Goal: Share content

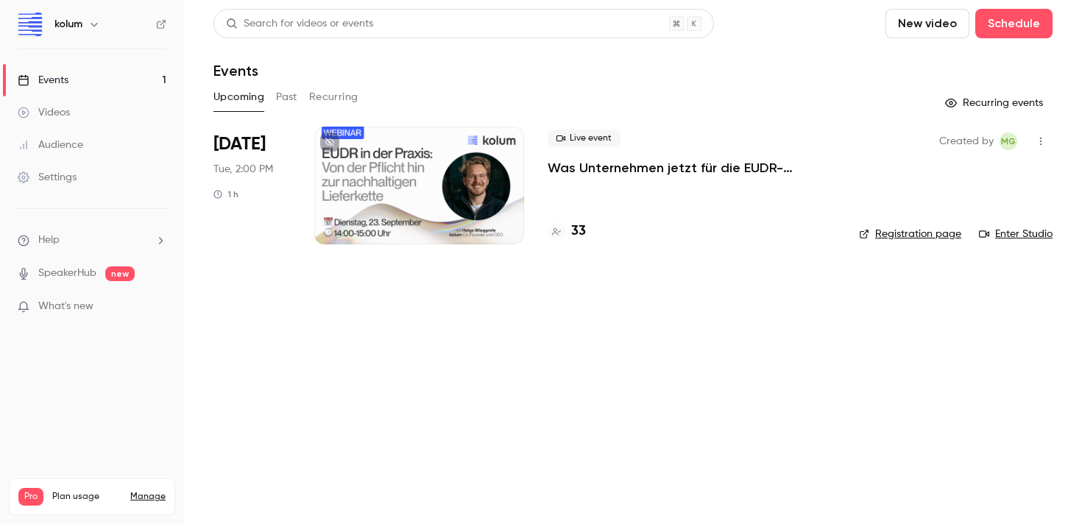
click at [651, 166] on p "Was Unternehmen jetzt für die EUDR-Compliance tun müssen + Live Q&A" at bounding box center [691, 168] width 288 height 18
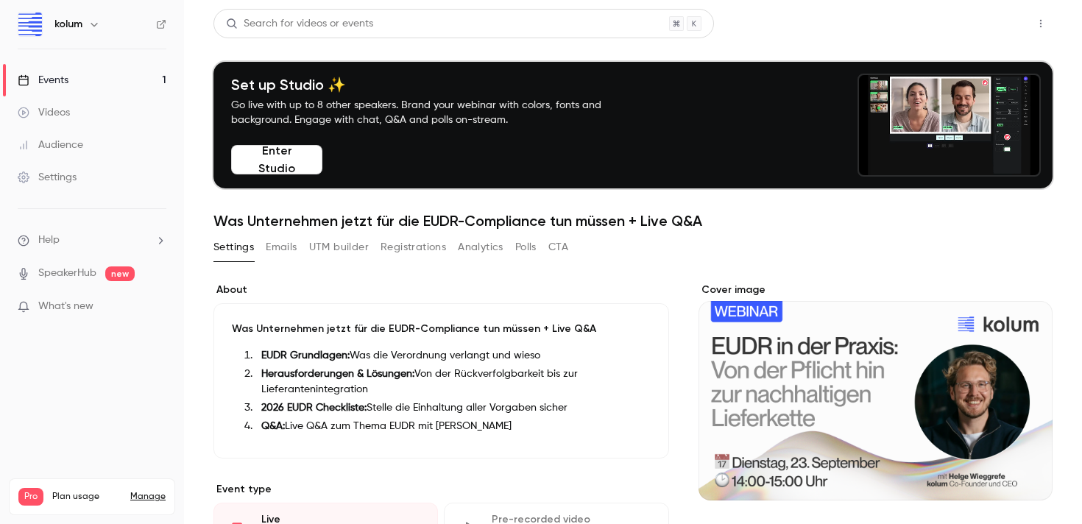
click at [974, 25] on button "Share" at bounding box center [988, 23] width 58 height 29
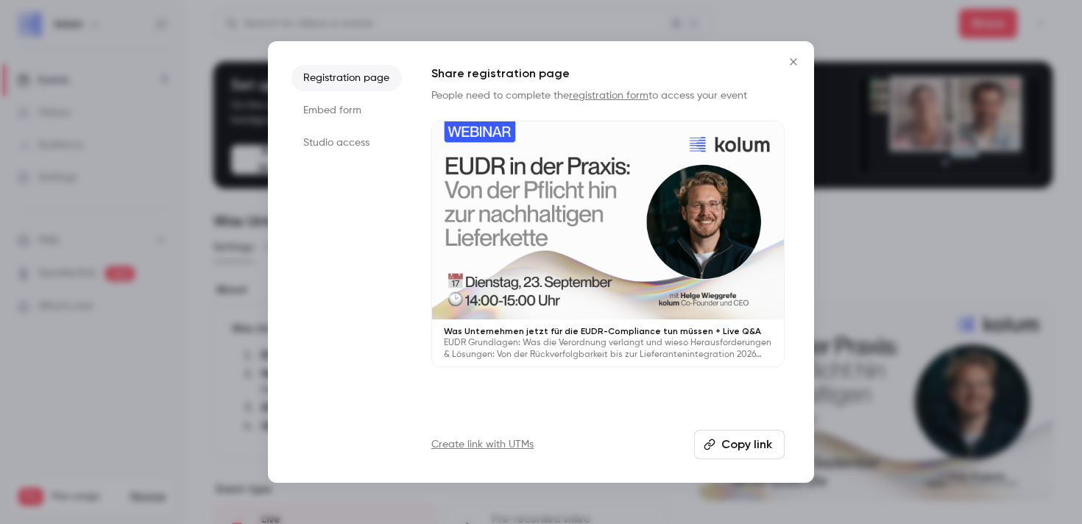
click at [720, 455] on button "Copy link" at bounding box center [739, 444] width 91 height 29
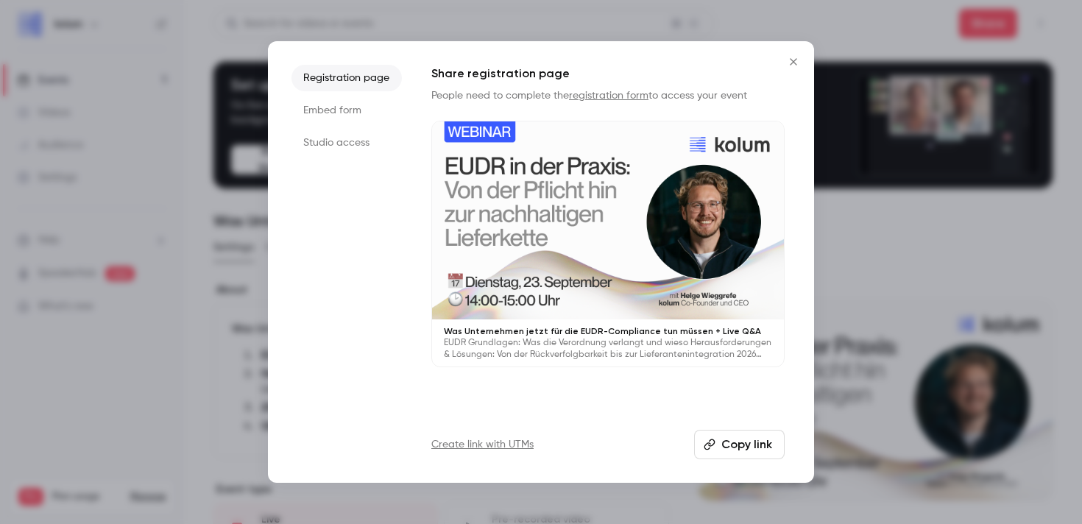
click at [718, 449] on button "Copy link" at bounding box center [739, 444] width 91 height 29
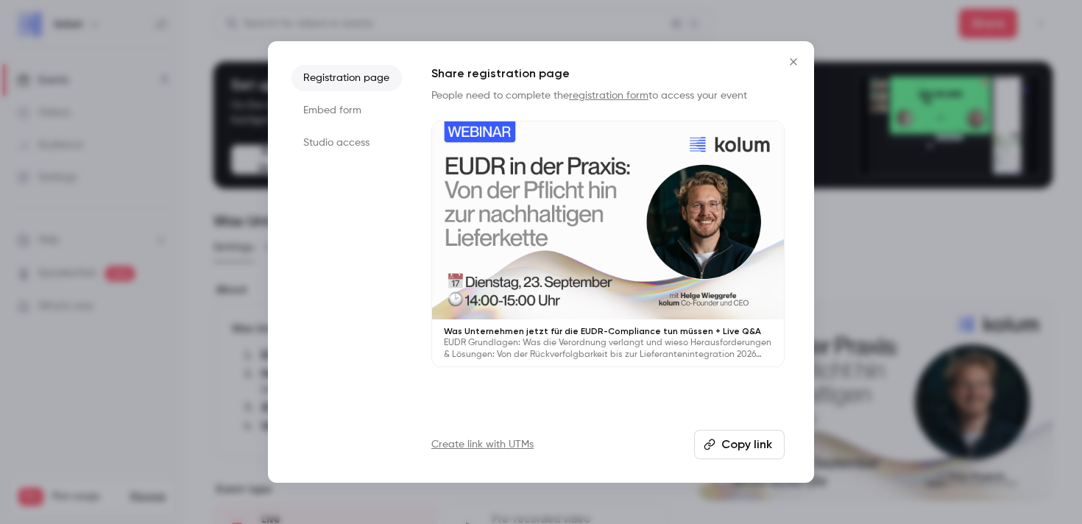
click at [726, 444] on button "Copy link" at bounding box center [739, 444] width 91 height 29
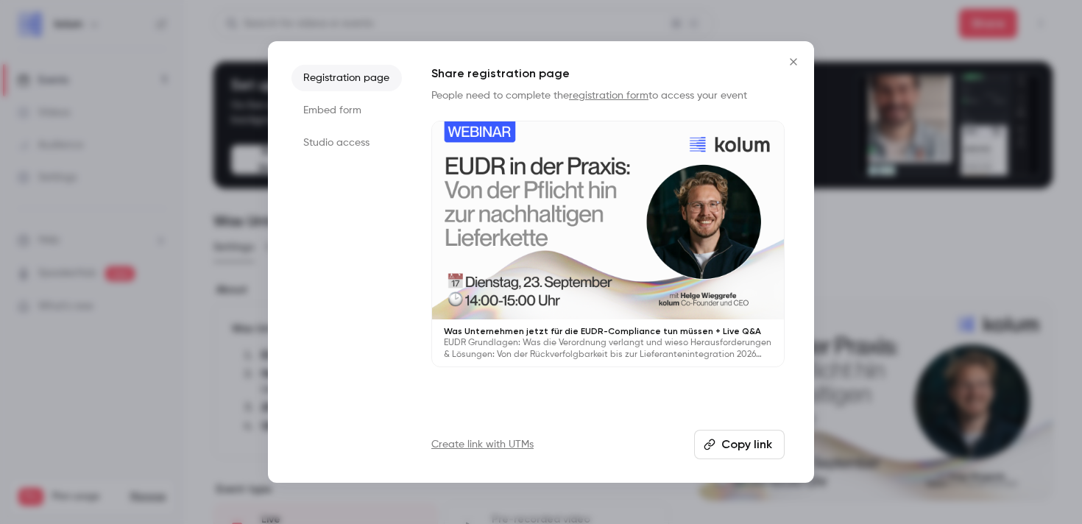
click at [791, 59] on icon "Close" at bounding box center [793, 61] width 7 height 7
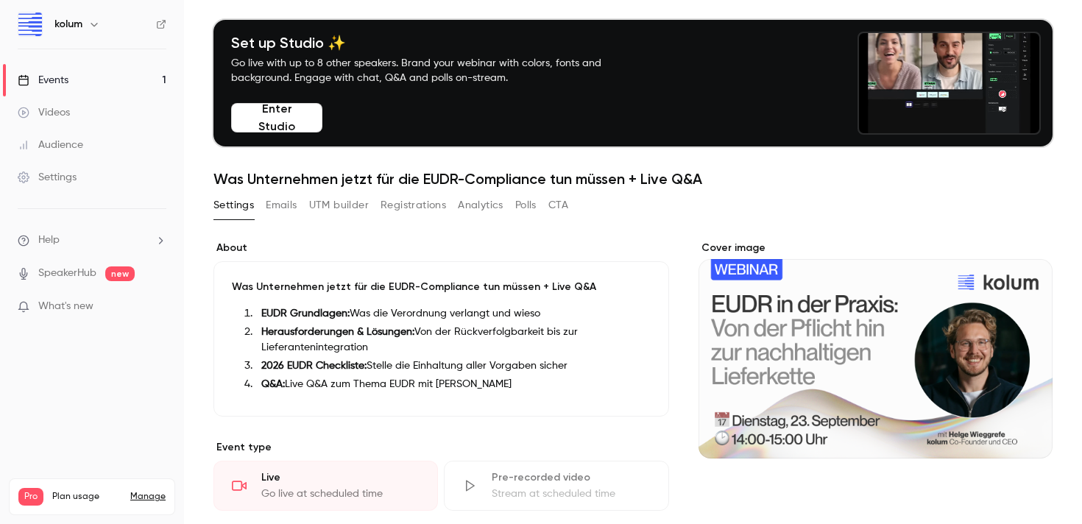
scroll to position [57, 0]
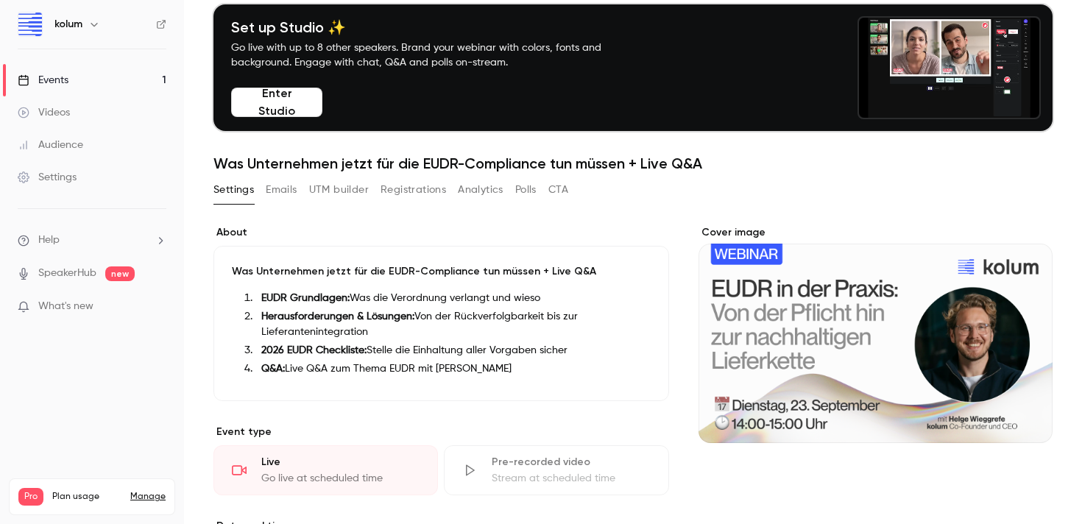
click at [419, 191] on button "Registrations" at bounding box center [412, 190] width 65 height 24
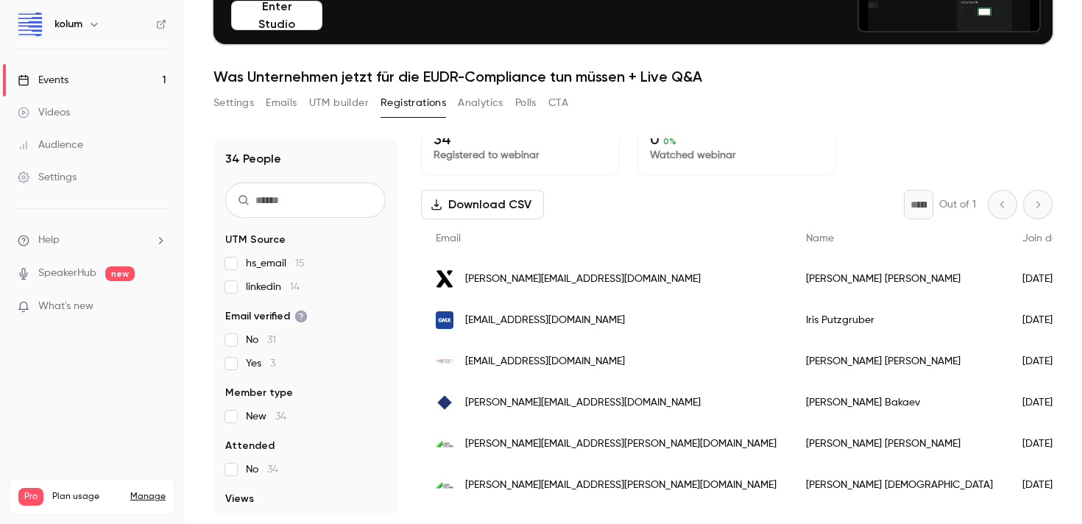
scroll to position [26, 0]
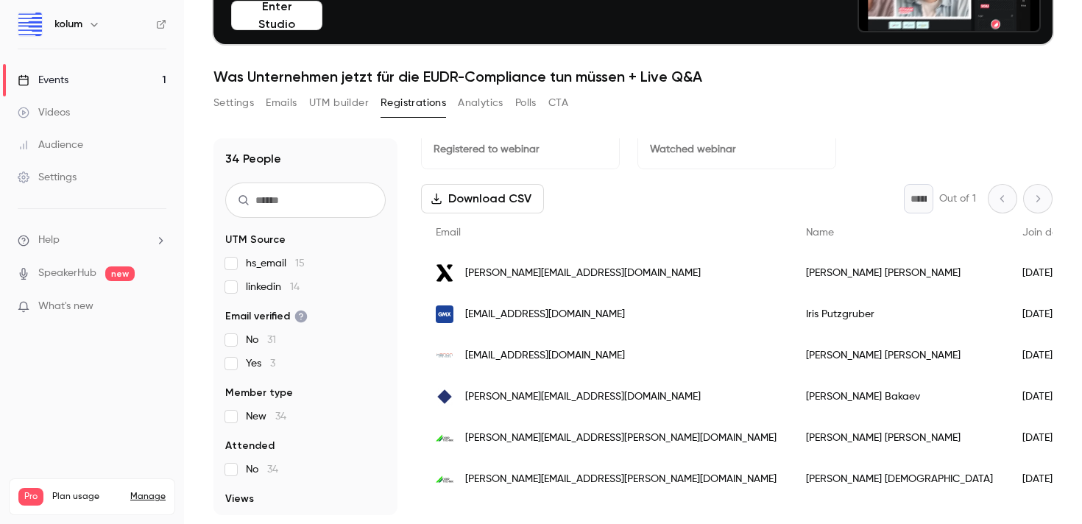
click at [85, 76] on link "Events 1" at bounding box center [92, 80] width 184 height 32
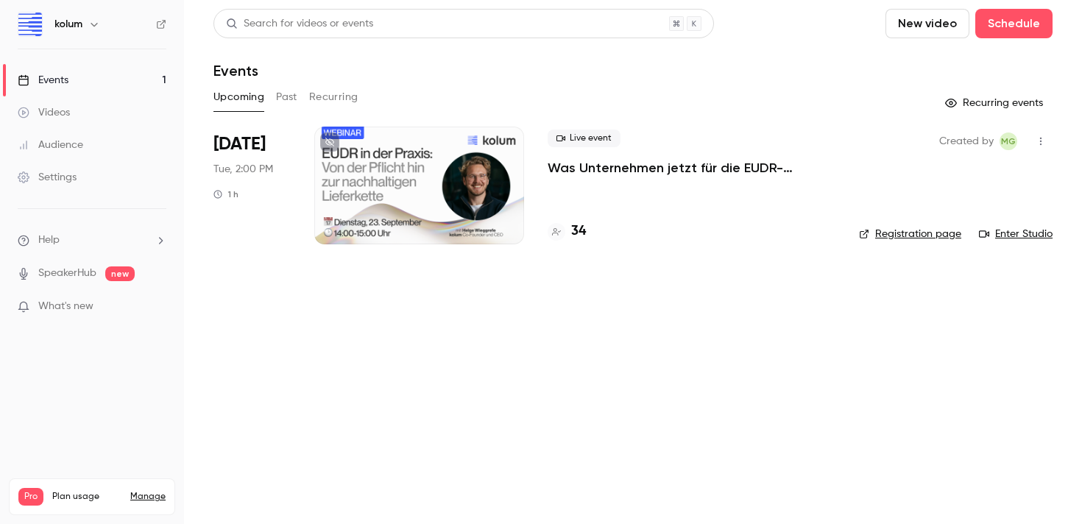
click at [397, 196] on div at bounding box center [419, 186] width 210 height 118
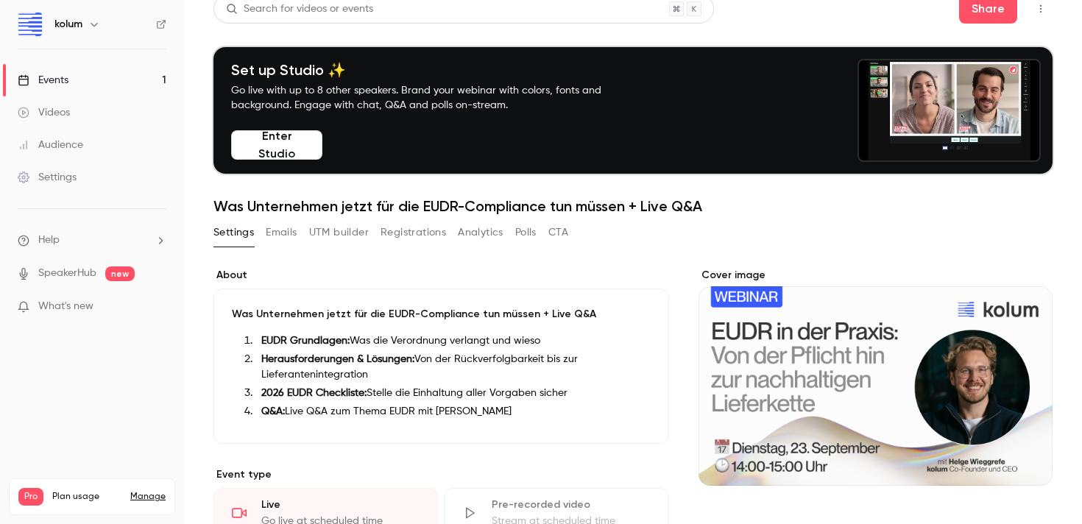
scroll to position [30, 0]
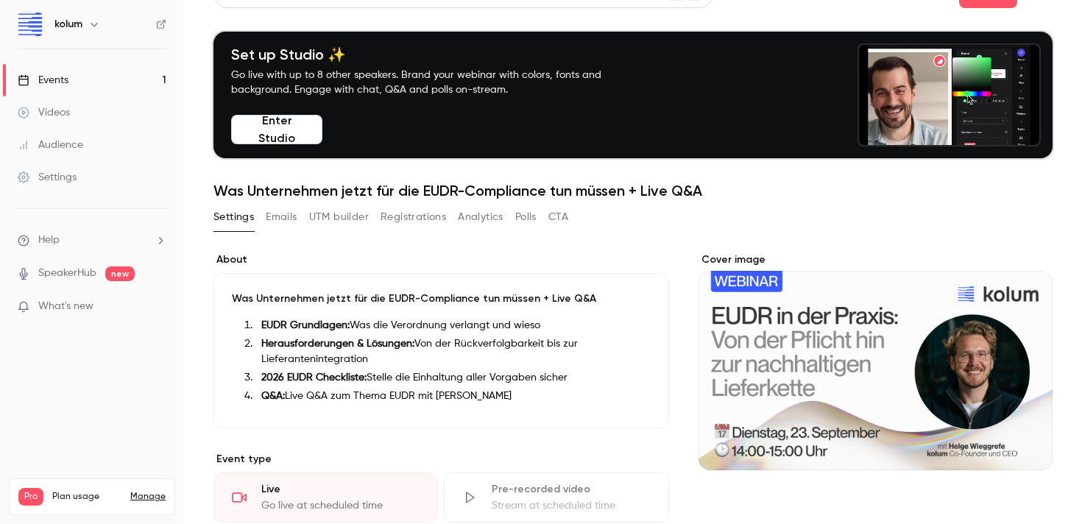
click at [379, 340] on strong "Herausforderungen & Lösungen:" at bounding box center [337, 343] width 153 height 10
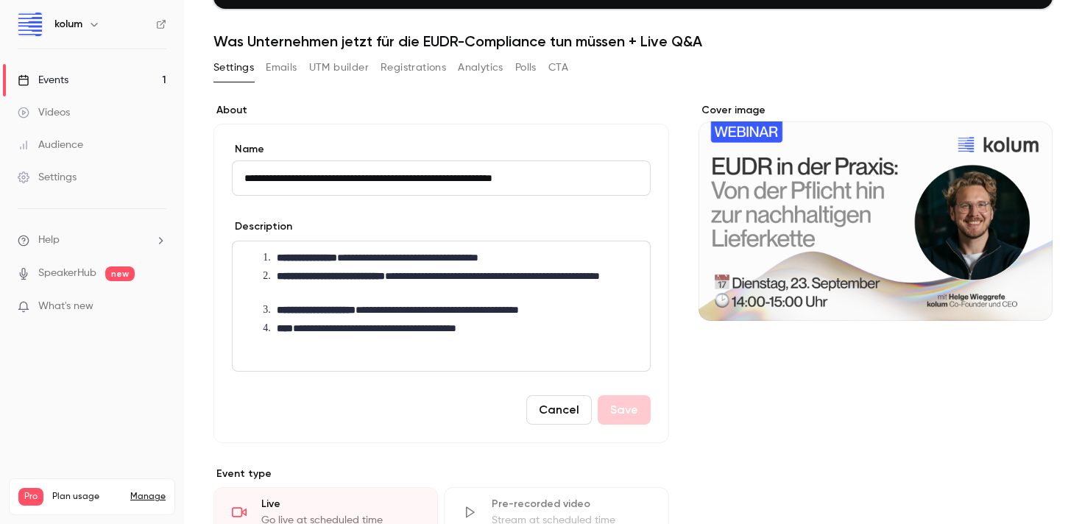
scroll to position [180, 0]
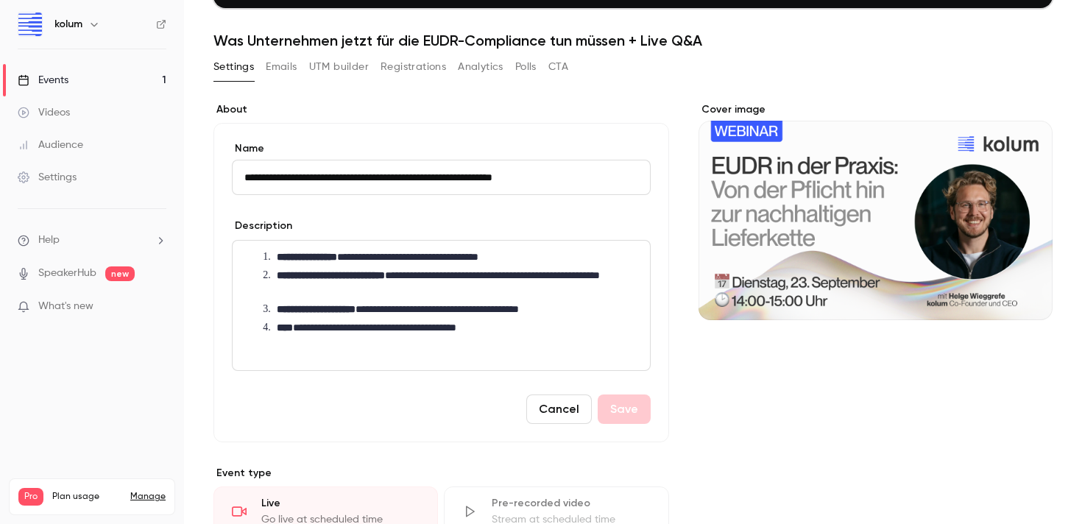
click at [355, 313] on strong "**********" at bounding box center [316, 309] width 79 height 10
